Goal: Task Accomplishment & Management: Use online tool/utility

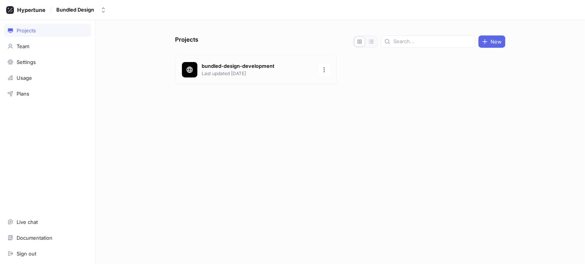
click at [294, 62] on p "bundled-design-development" at bounding box center [258, 66] width 112 height 8
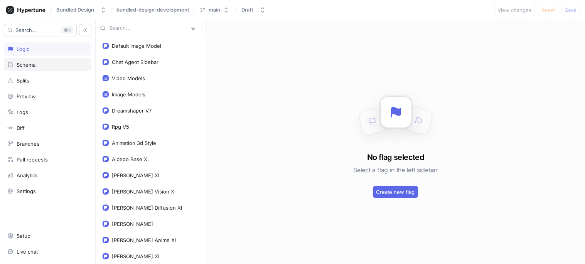
click at [29, 67] on div "Schema" at bounding box center [26, 65] width 19 height 6
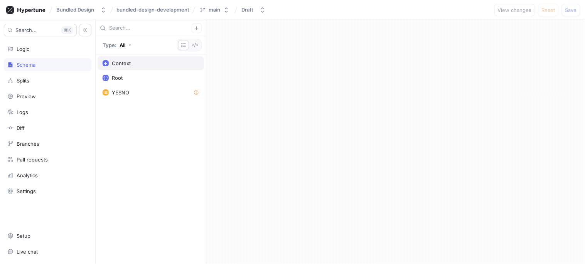
click at [129, 65] on div "Context" at bounding box center [121, 63] width 19 height 6
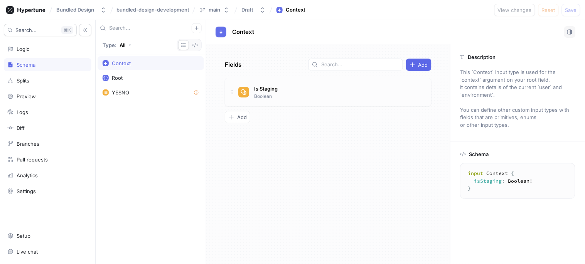
click at [330, 98] on div "Is Staging Boolean" at bounding box center [331, 91] width 187 height 15
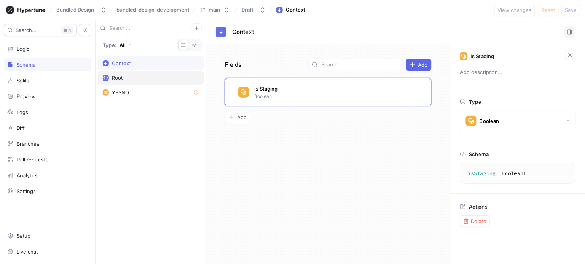
click at [122, 74] on div "Root" at bounding box center [151, 78] width 106 height 14
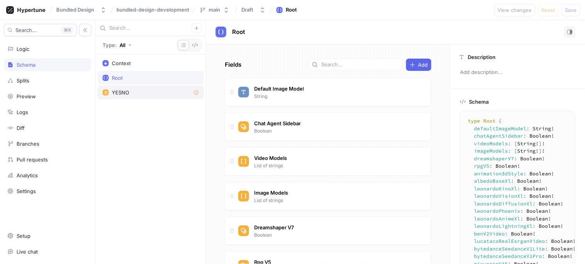
click at [121, 95] on div "YESNO" at bounding box center [120, 92] width 17 height 6
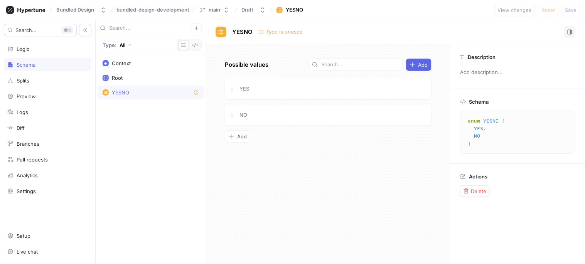
type textarea "type Root { defaultImageModel: String! chatAgentSidebar: Boolean! videoModels: …"
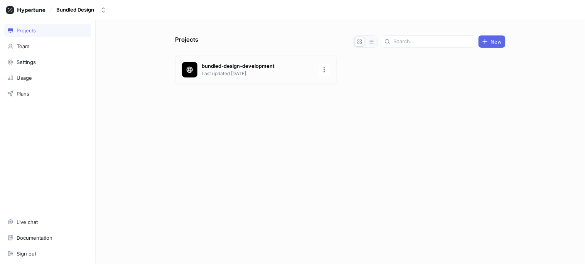
click at [311, 63] on p "bundled-design-development" at bounding box center [258, 66] width 112 height 8
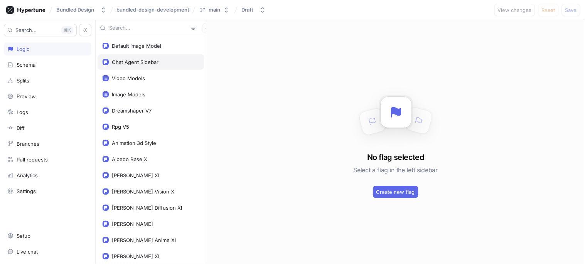
click at [143, 61] on div "Chat Agent Sidebar" at bounding box center [135, 62] width 47 height 6
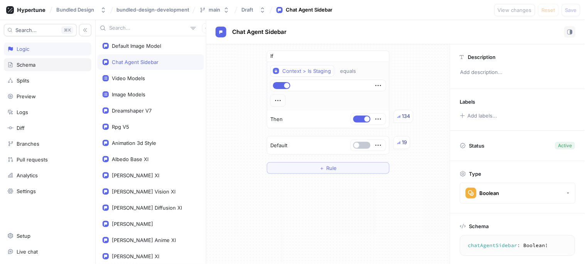
click at [39, 62] on div "Schema" at bounding box center [47, 65] width 81 height 6
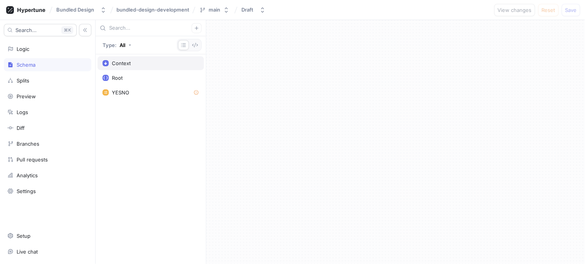
click at [129, 67] on div "Context" at bounding box center [151, 63] width 106 height 14
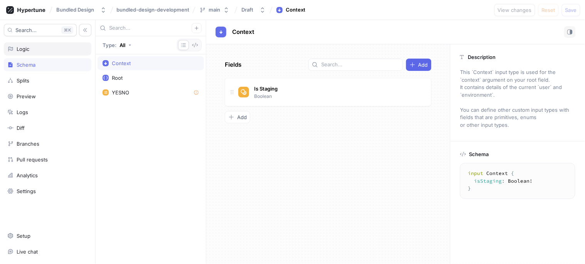
click at [51, 46] on div "Logic" at bounding box center [47, 49] width 81 height 6
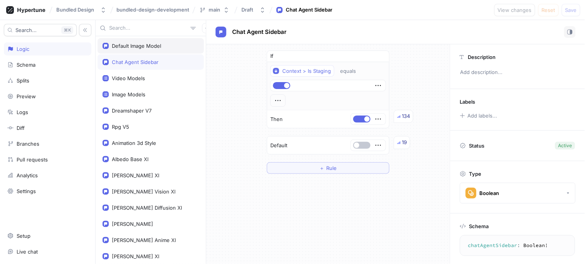
click at [141, 43] on div "Default Image Model" at bounding box center [136, 46] width 49 height 6
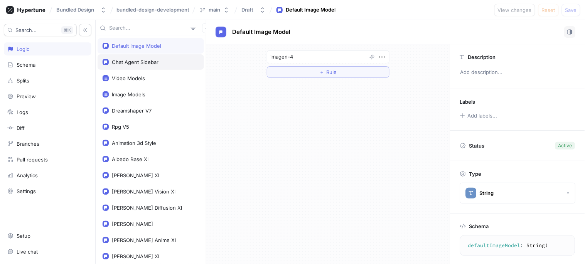
click at [144, 59] on div "Chat Agent Sidebar" at bounding box center [135, 62] width 47 height 6
type textarea "chatAgentSidebar: Boolean!"
